Goal: Transaction & Acquisition: Subscribe to service/newsletter

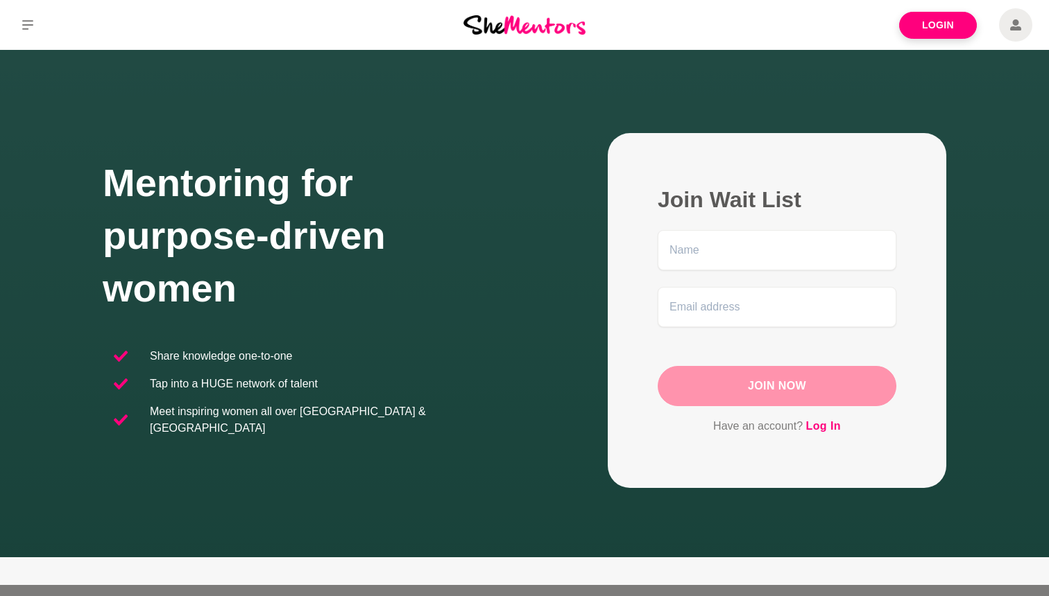
click at [31, 31] on button at bounding box center [27, 25] width 55 height 50
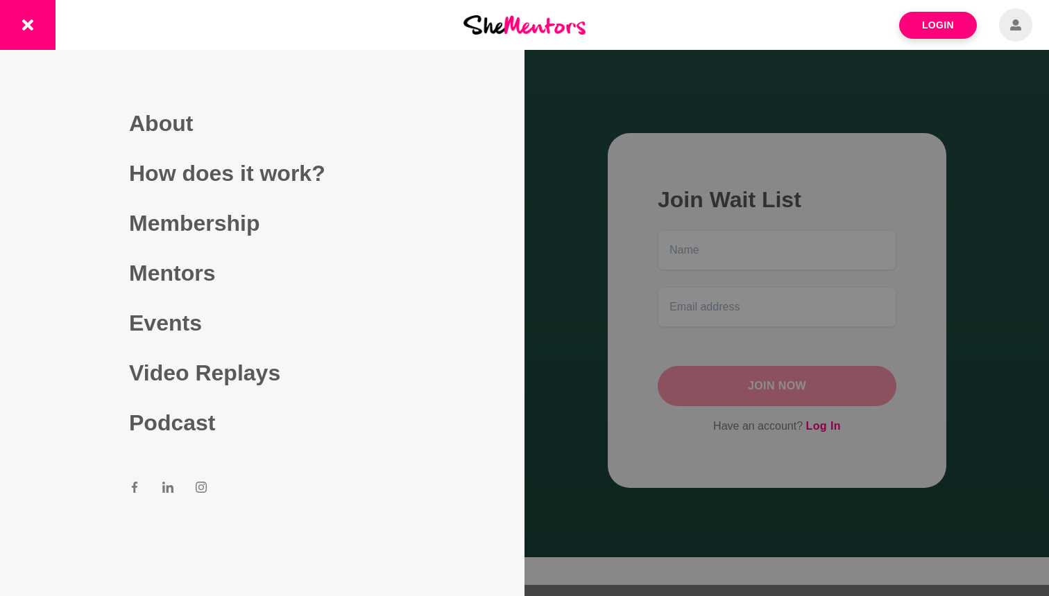
click at [598, 67] on div at bounding box center [524, 298] width 1049 height 596
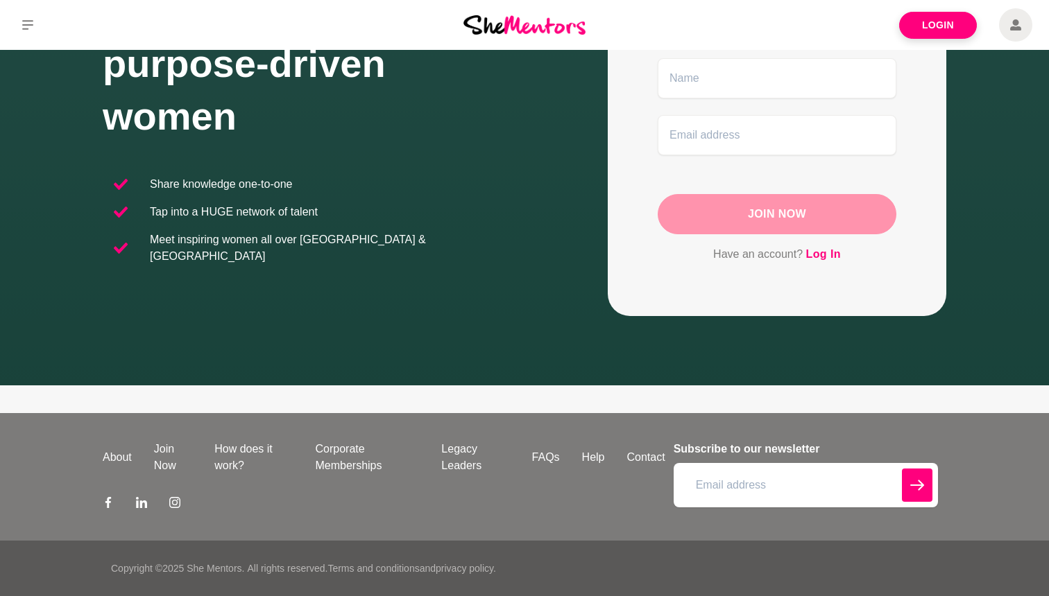
scroll to position [172, 0]
click at [42, 26] on button at bounding box center [27, 25] width 55 height 50
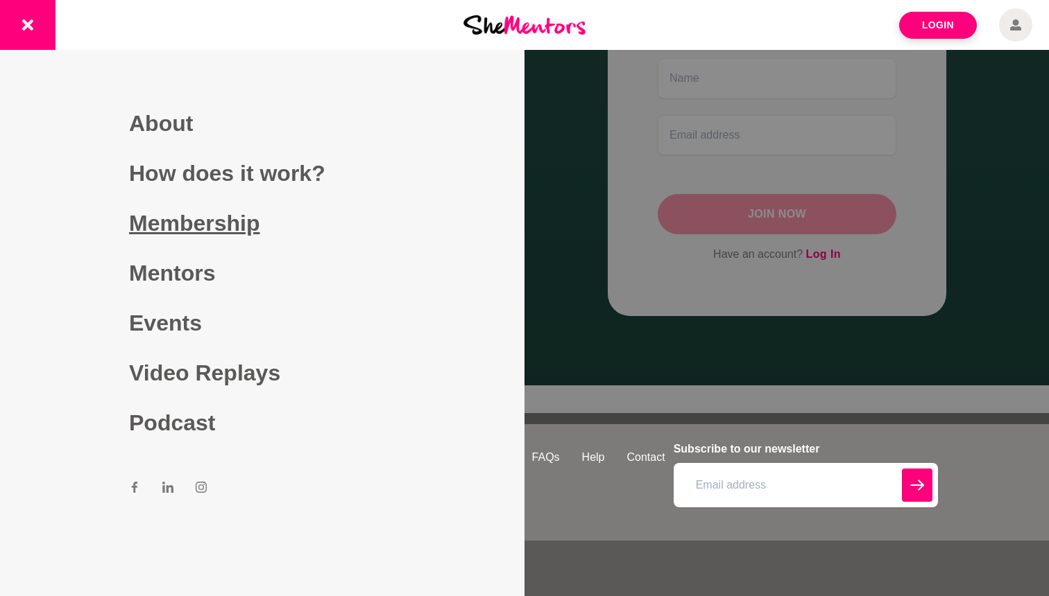
click at [236, 224] on link "Membership" at bounding box center [262, 223] width 266 height 50
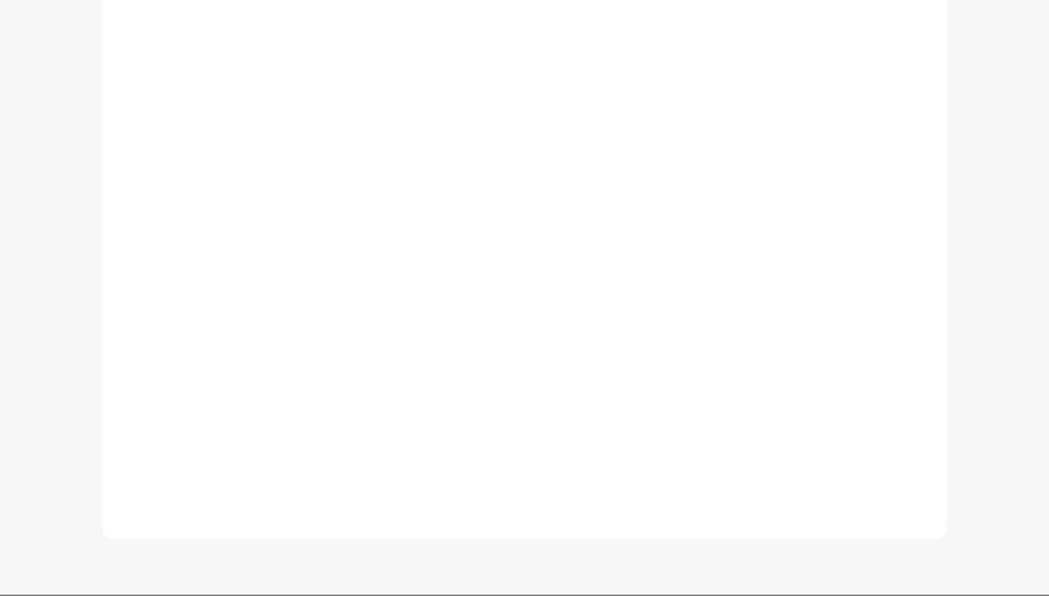
scroll to position [410, 0]
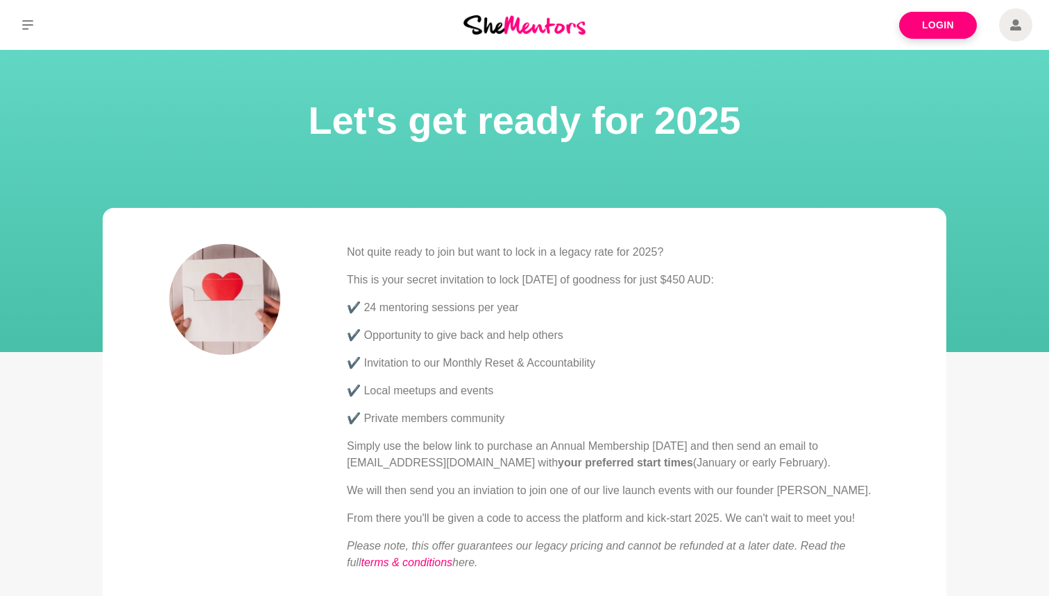
click at [607, 277] on p "This is your secret invitation to lock in 12 months of goodness for just $450 A…" at bounding box center [613, 280] width 533 height 17
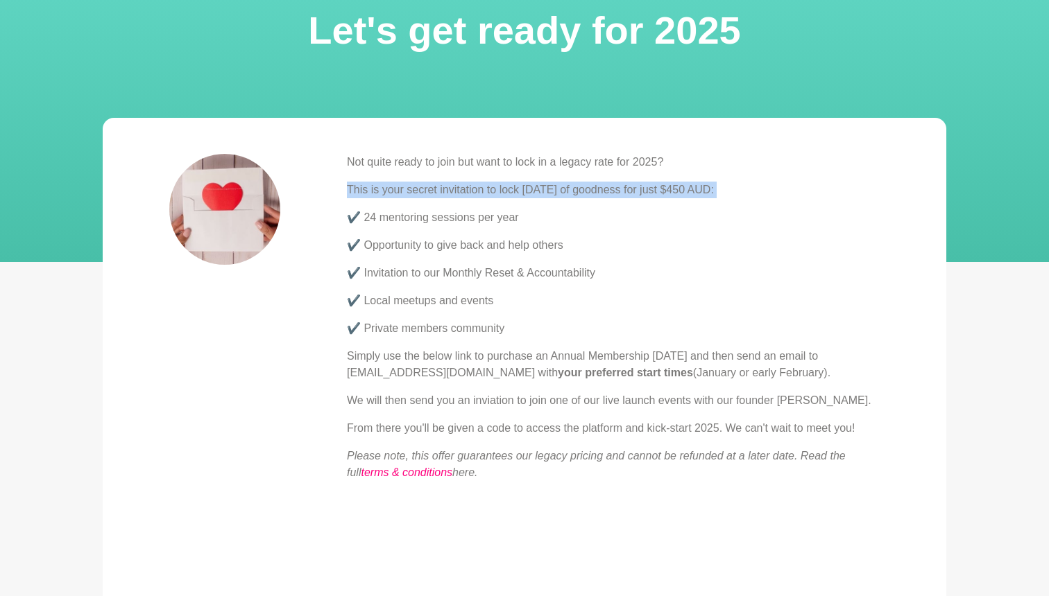
click at [607, 277] on p "✔️ Invitation to our Monthly Reset & Accountability" at bounding box center [613, 273] width 533 height 17
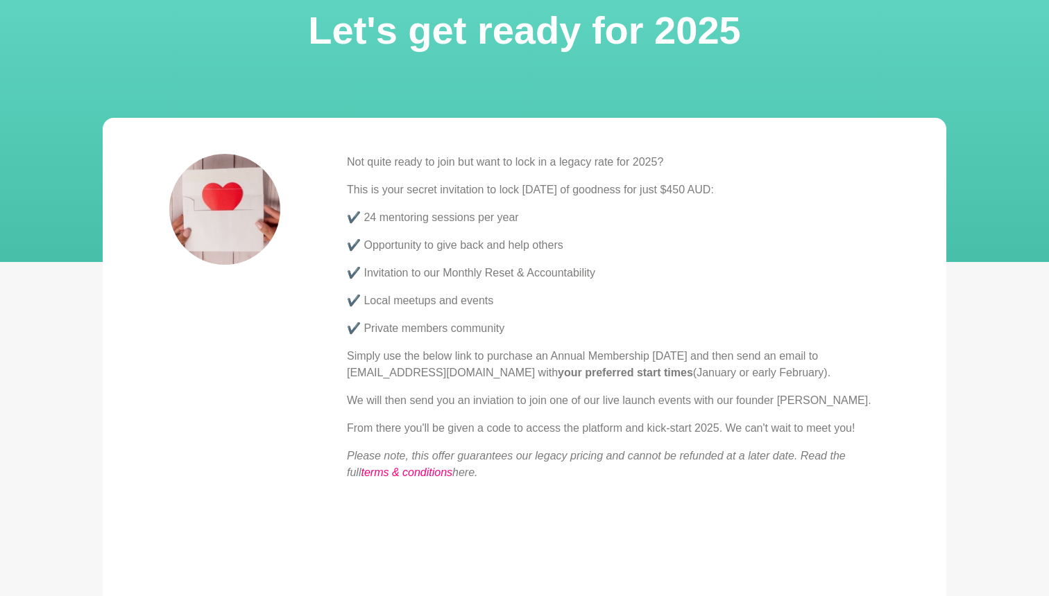
click at [607, 277] on p "✔️ Invitation to our Monthly Reset & Accountability" at bounding box center [613, 273] width 533 height 17
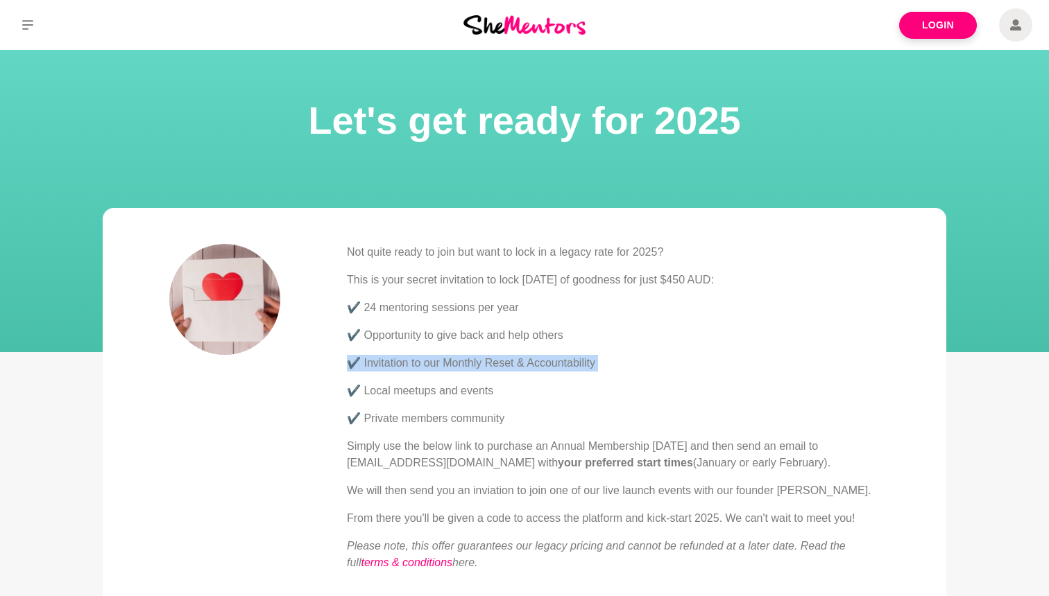
click at [1026, 28] on span at bounding box center [1015, 24] width 33 height 33
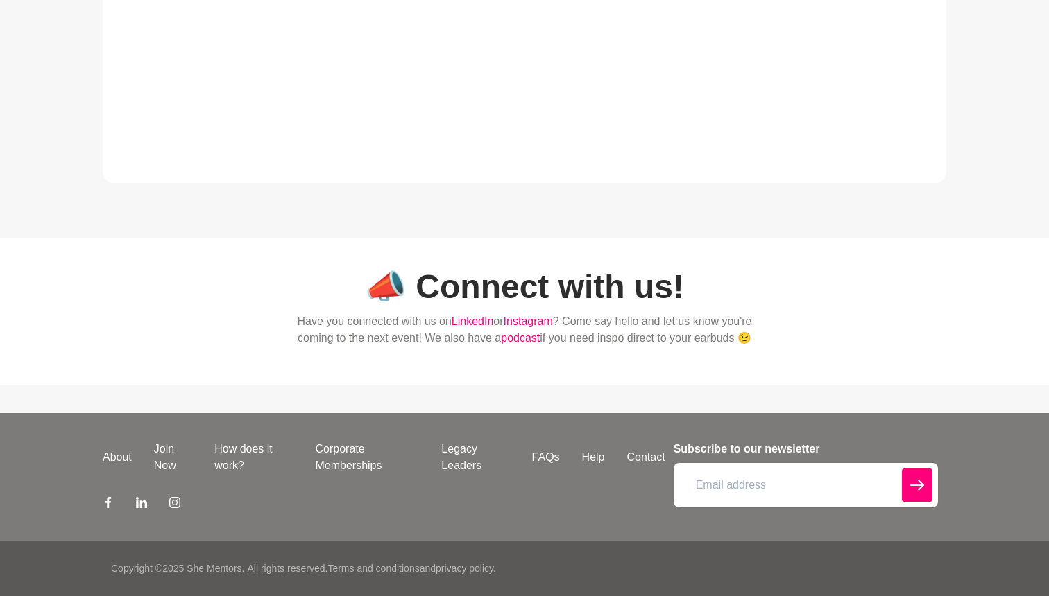
scroll to position [605, 0]
click at [225, 446] on link "How does it work?" at bounding box center [253, 457] width 101 height 33
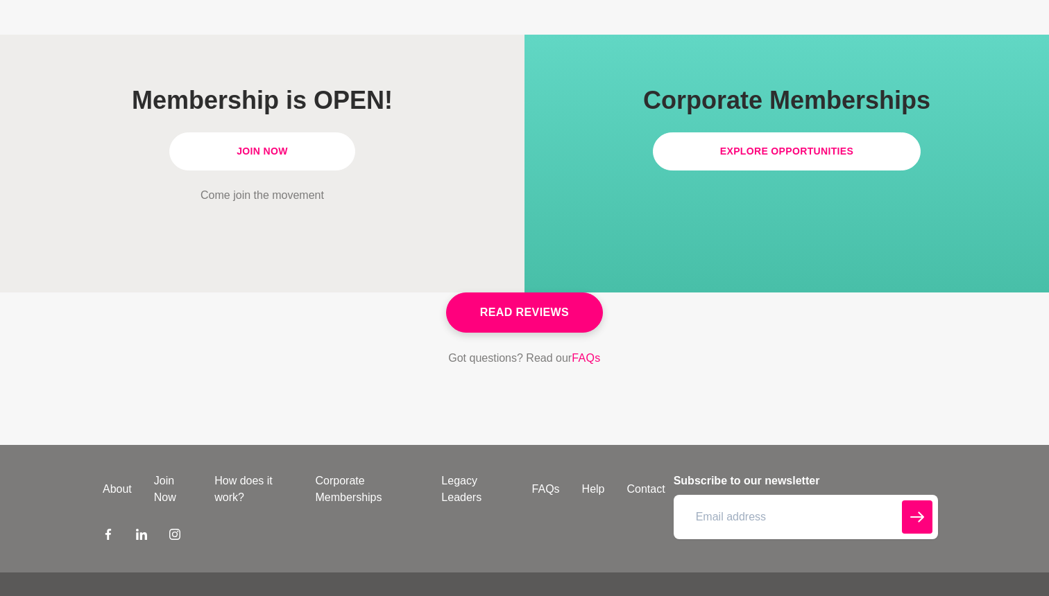
scroll to position [4008, 0]
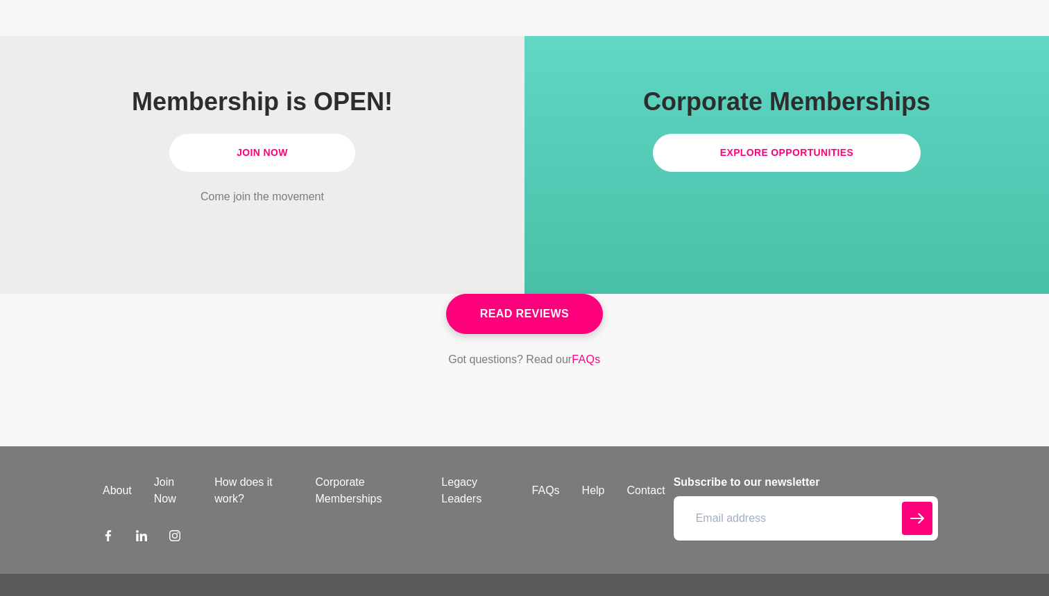
click at [306, 134] on link "Join Now" at bounding box center [262, 153] width 186 height 38
